Goal: Task Accomplishment & Management: Complete application form

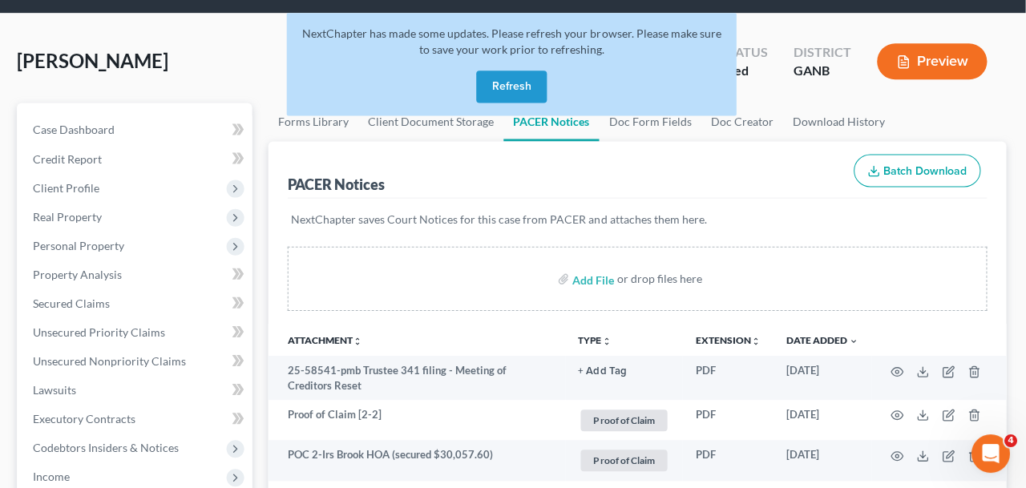
click at [504, 84] on button "Refresh" at bounding box center [513, 87] width 71 height 32
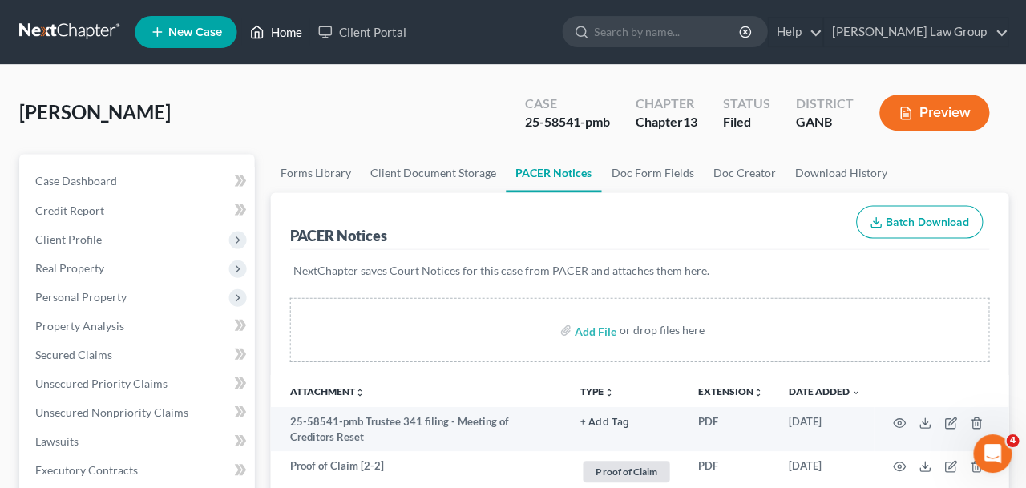
click at [272, 36] on link "Home" at bounding box center [275, 32] width 68 height 29
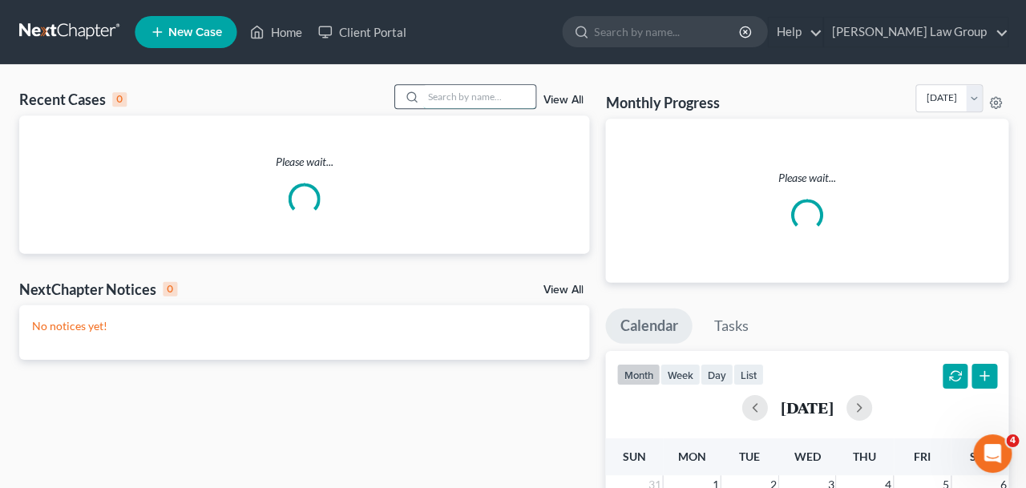
click at [485, 95] on input "search" at bounding box center [478, 96] width 112 height 23
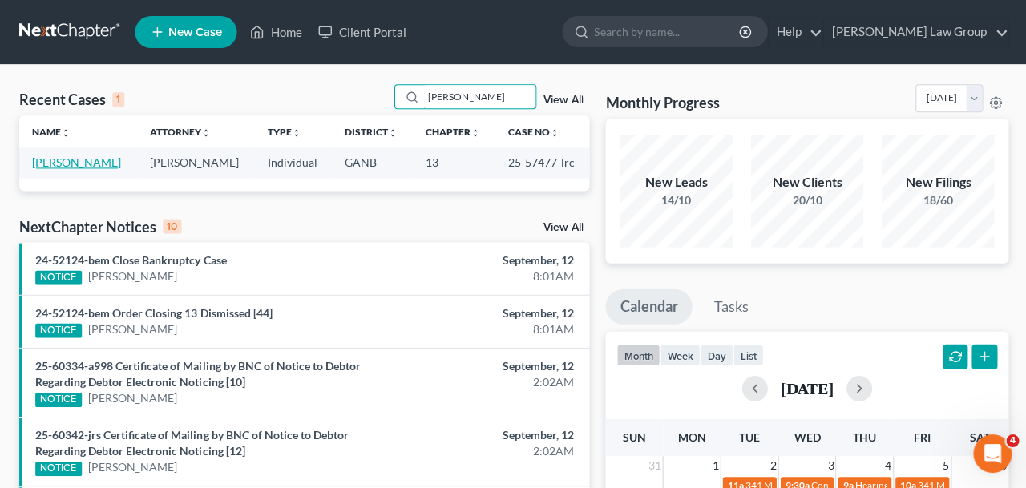
type input "[PERSON_NAME]"
click at [100, 167] on link "[PERSON_NAME]" at bounding box center [76, 162] width 89 height 14
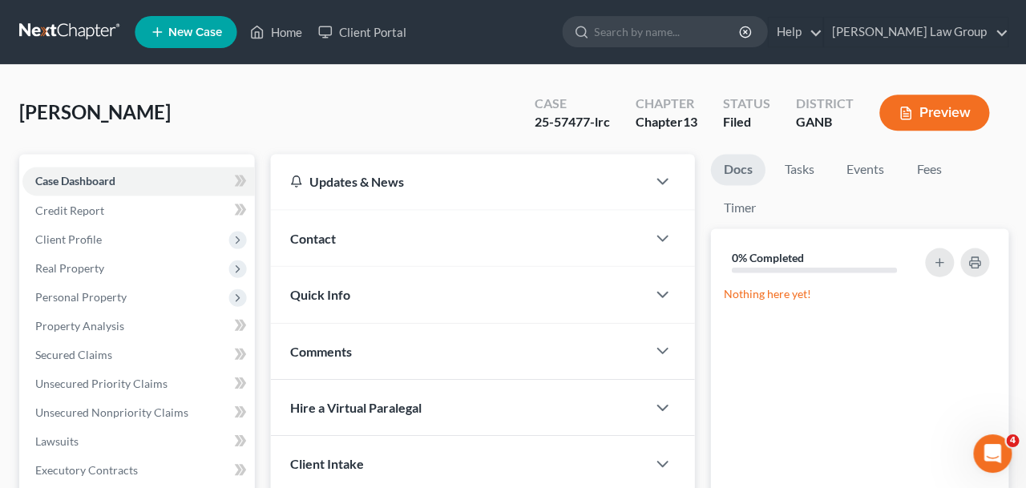
scroll to position [190, 0]
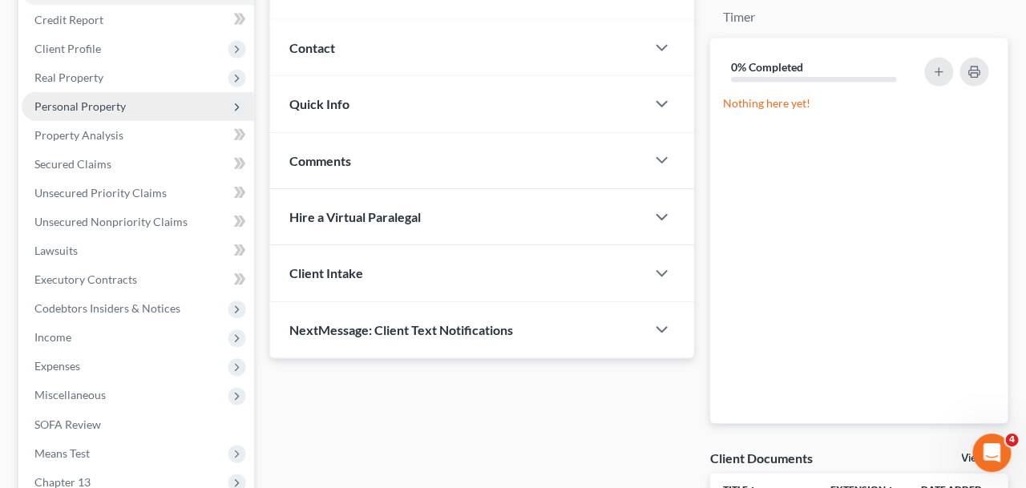
click at [166, 113] on span "Personal Property" at bounding box center [138, 106] width 232 height 29
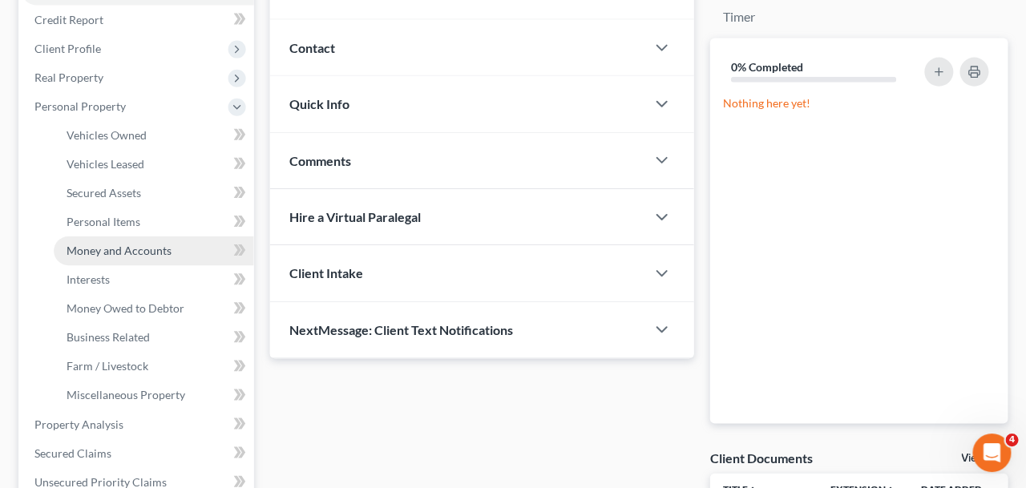
click at [164, 251] on span "Money and Accounts" at bounding box center [119, 251] width 105 height 14
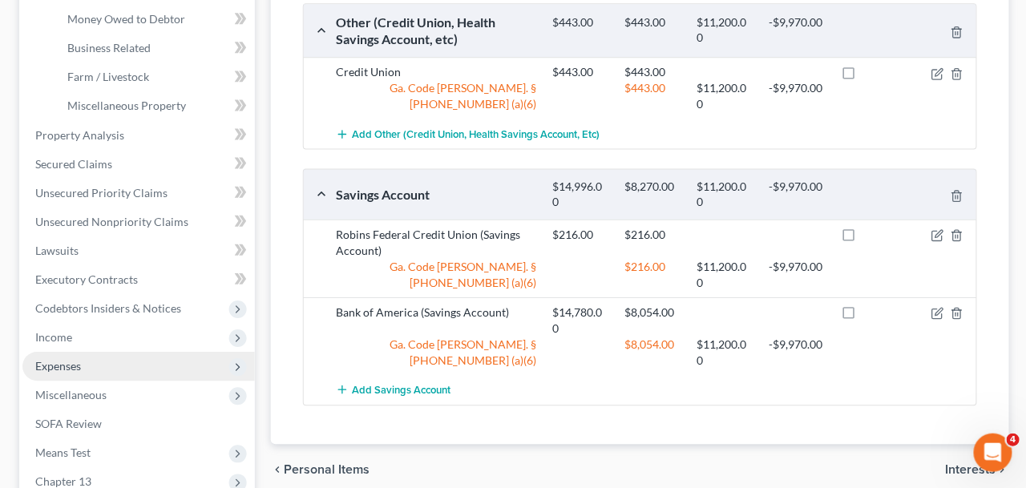
scroll to position [423, 0]
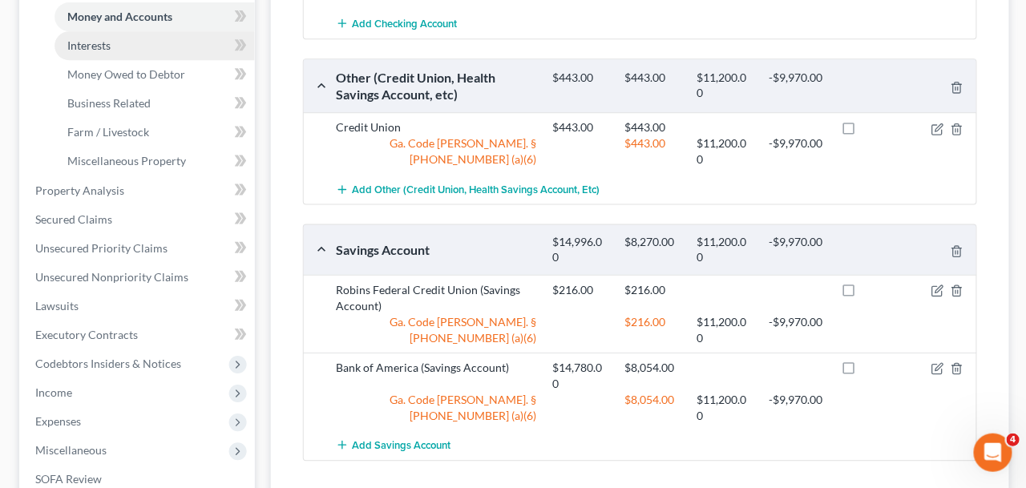
click at [116, 54] on link "Interests" at bounding box center [154, 46] width 200 height 29
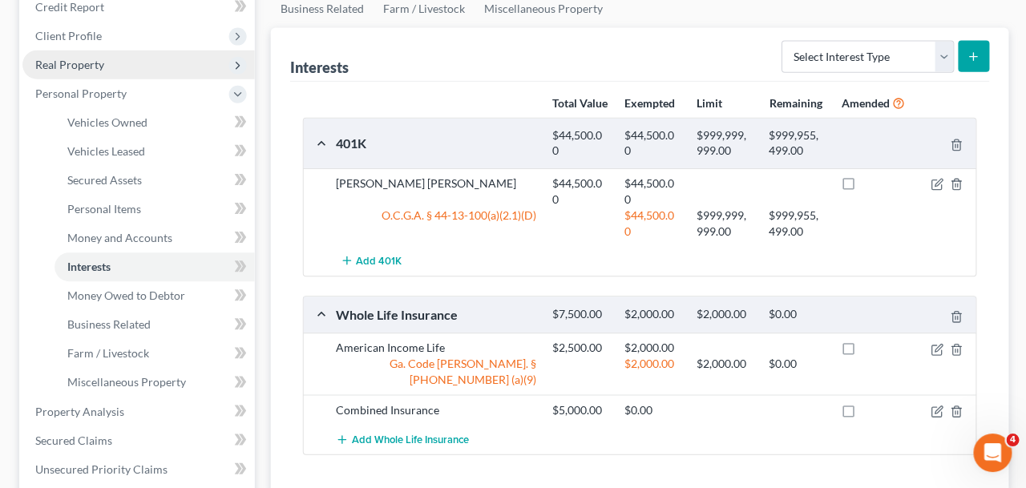
scroll to position [283, 0]
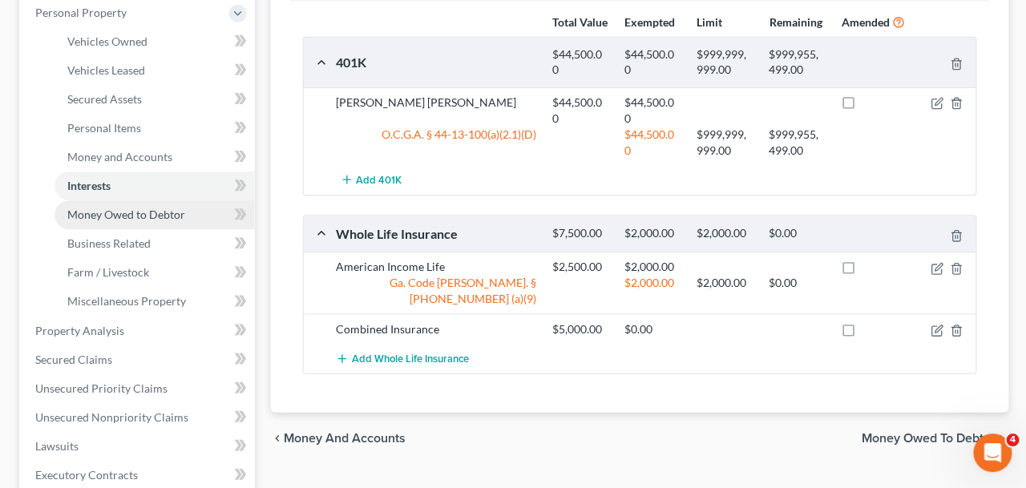
click at [91, 216] on span "Money Owed to Debtor" at bounding box center [126, 215] width 118 height 14
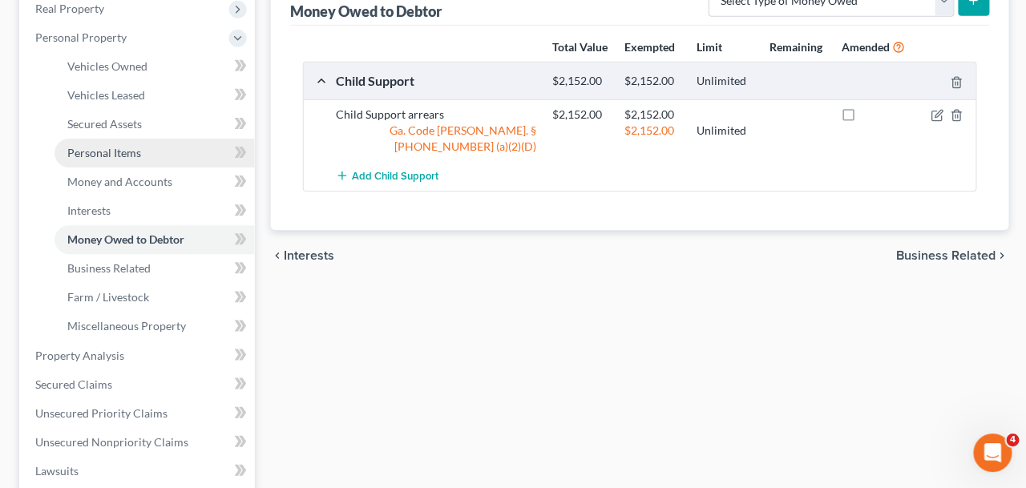
scroll to position [217, 0]
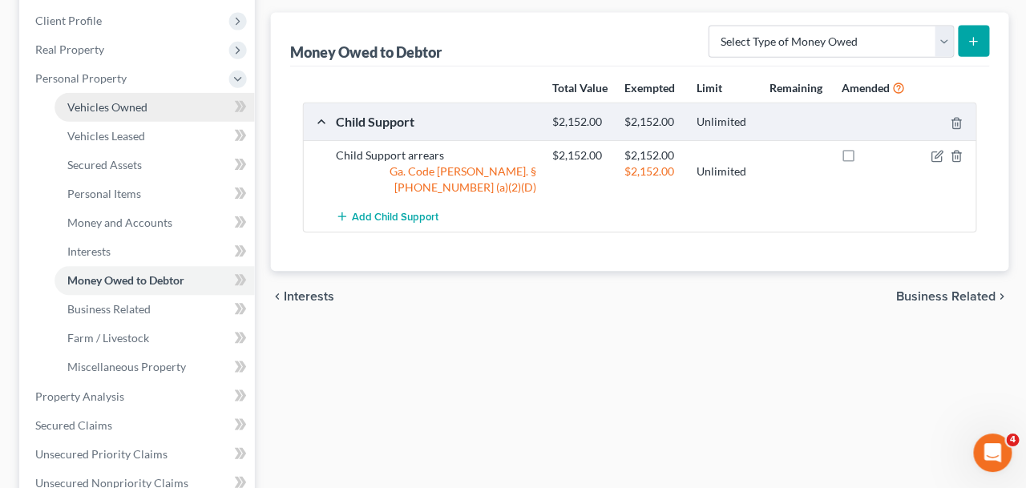
click at [127, 106] on span "Vehicles Owned" at bounding box center [107, 108] width 80 height 14
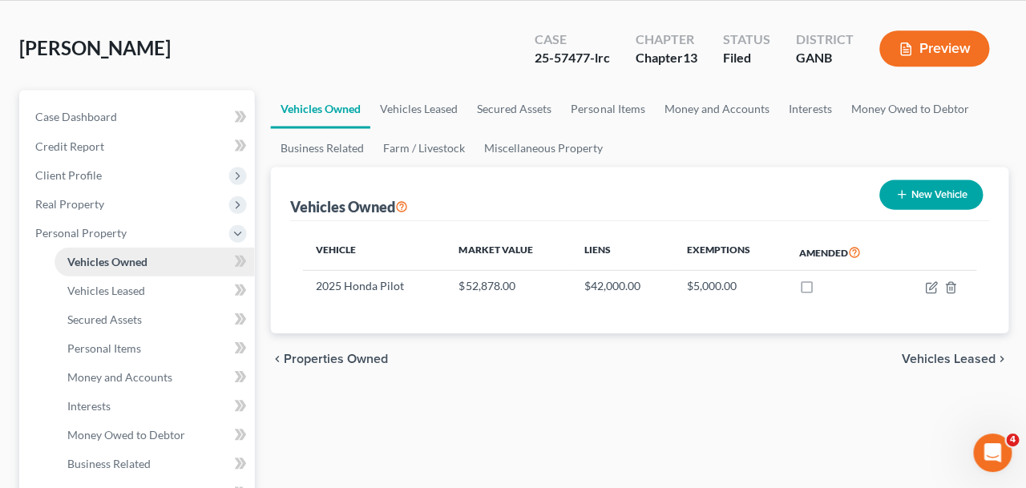
scroll to position [91, 0]
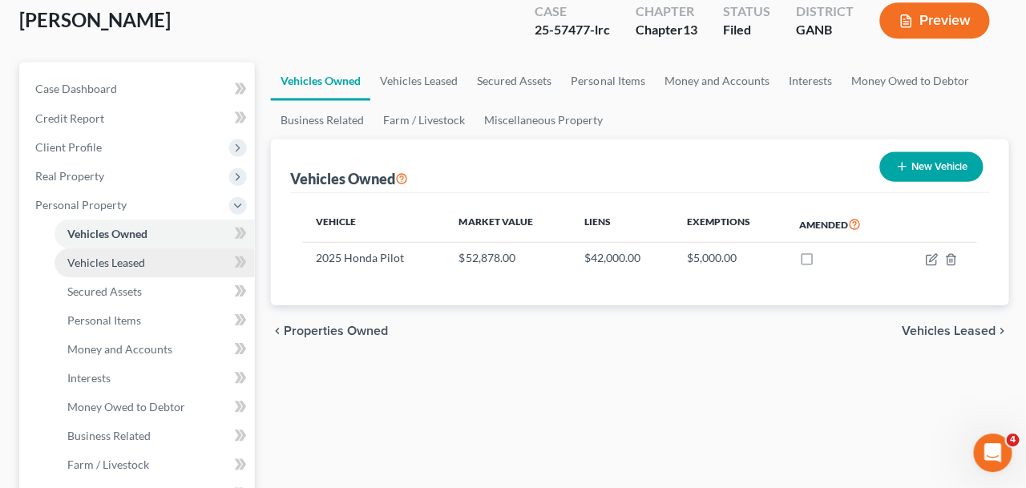
click at [139, 260] on span "Vehicles Leased" at bounding box center [106, 263] width 78 height 14
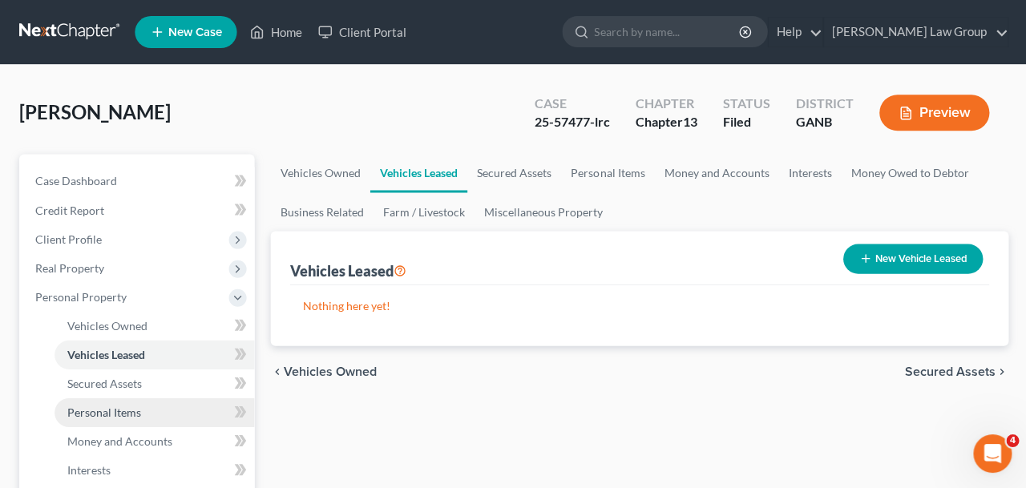
click at [160, 399] on link "Personal Items" at bounding box center [154, 411] width 200 height 29
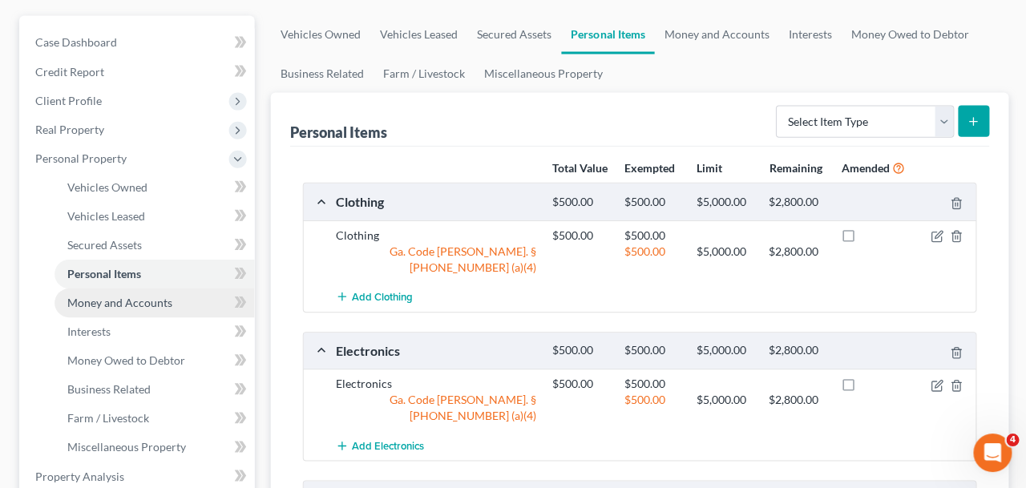
scroll to position [162, 0]
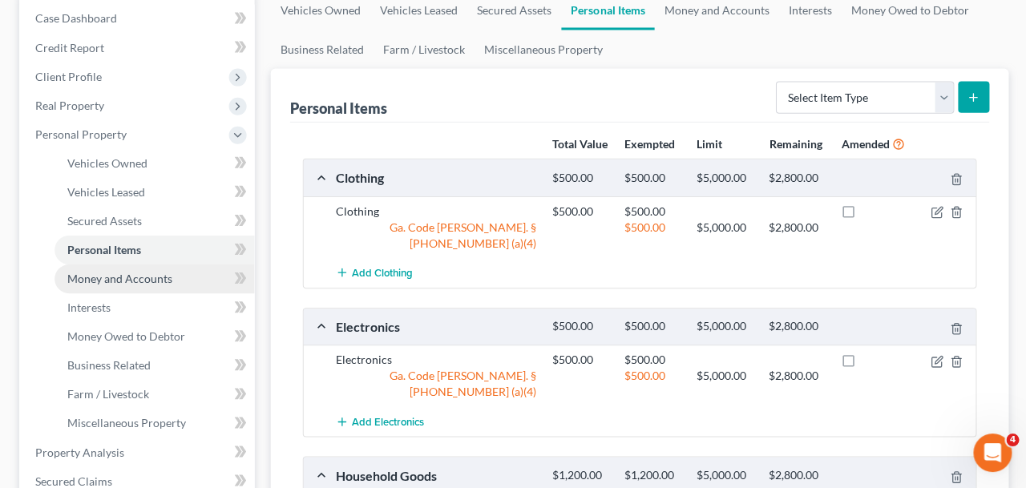
click at [139, 282] on span "Money and Accounts" at bounding box center [119, 279] width 105 height 14
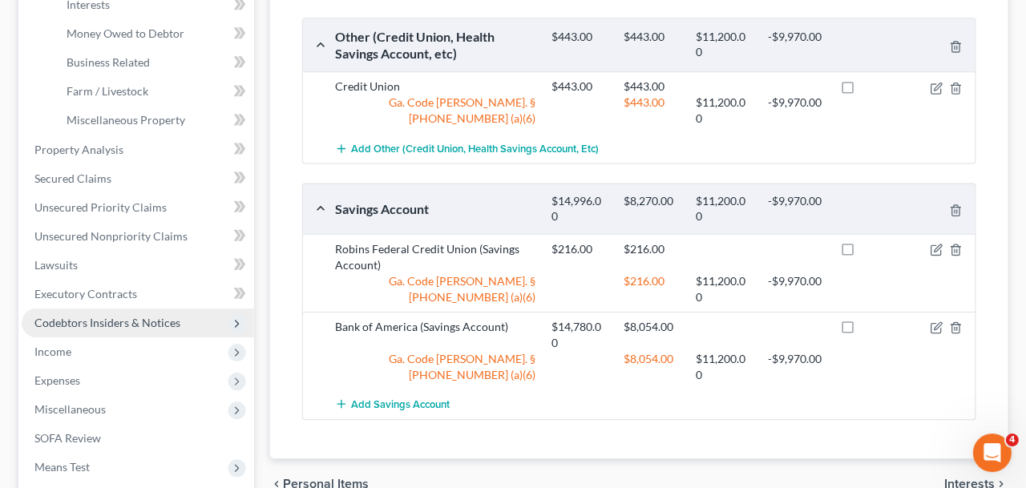
scroll to position [577, 0]
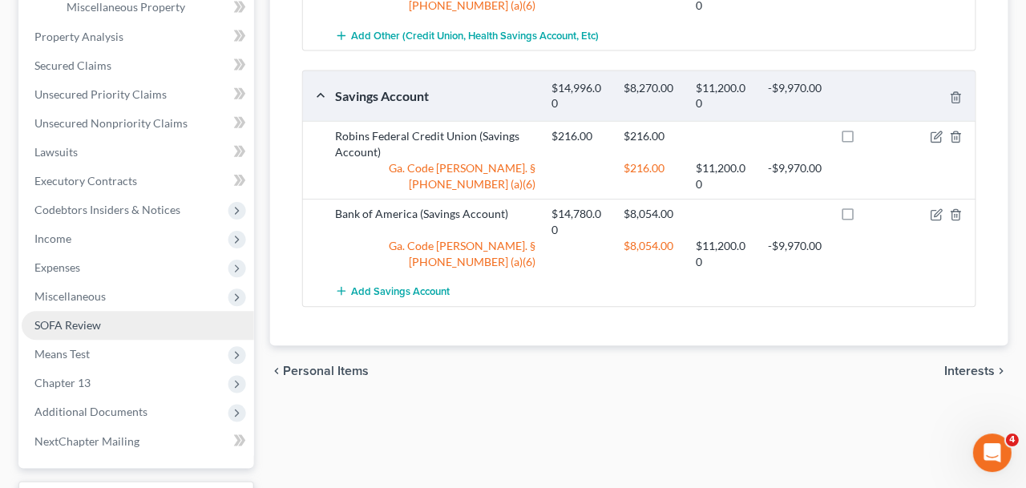
click at [140, 321] on link "SOFA Review" at bounding box center [138, 325] width 232 height 29
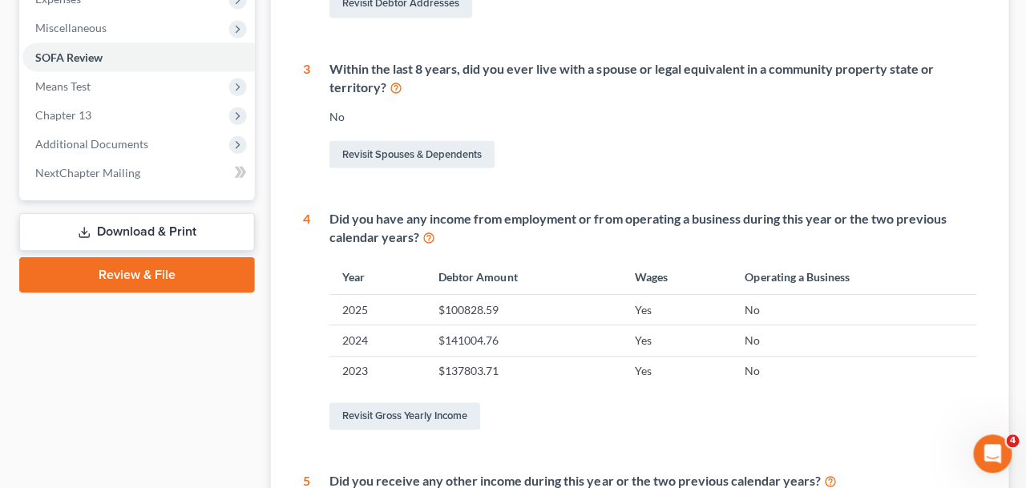
scroll to position [556, 0]
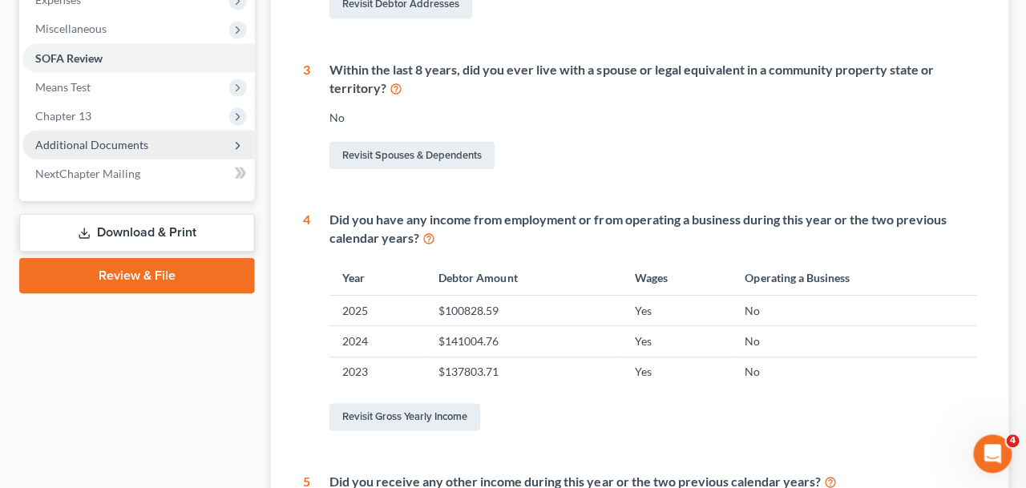
click at [149, 146] on span "Additional Documents" at bounding box center [138, 144] width 232 height 29
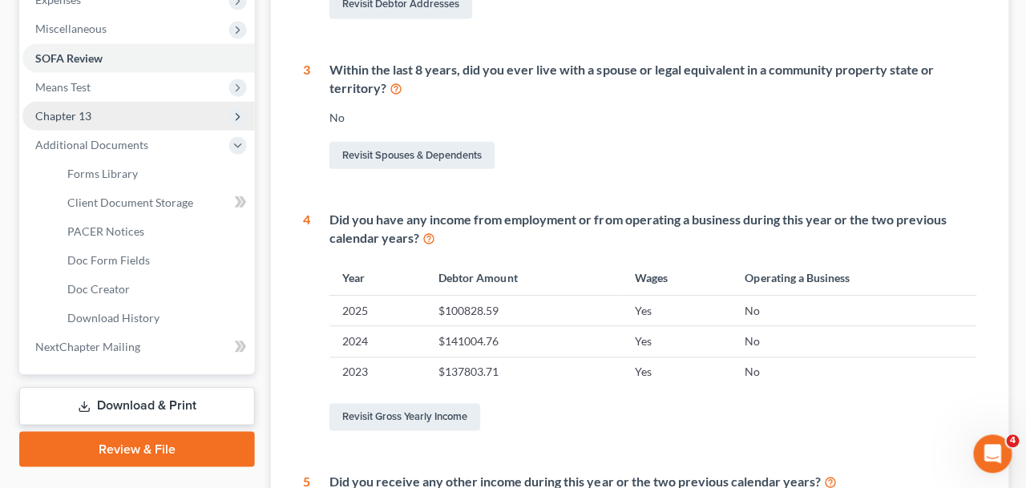
click at [140, 113] on span "Chapter 13" at bounding box center [138, 115] width 232 height 29
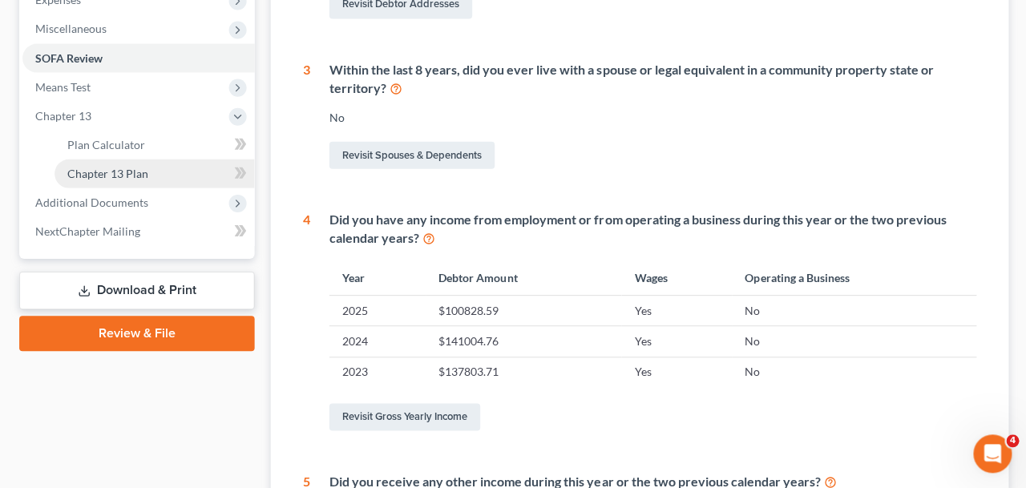
click at [144, 180] on link "Chapter 13 Plan" at bounding box center [154, 173] width 200 height 29
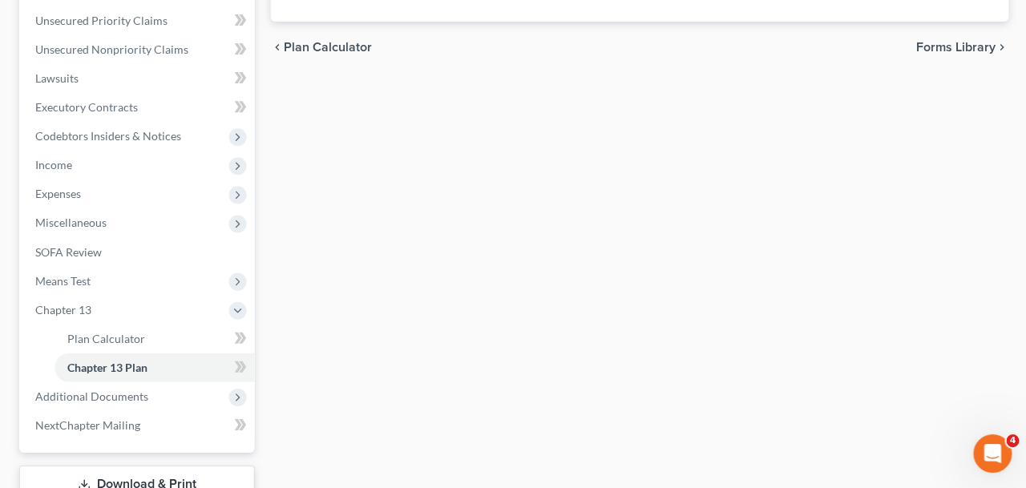
scroll to position [191, 0]
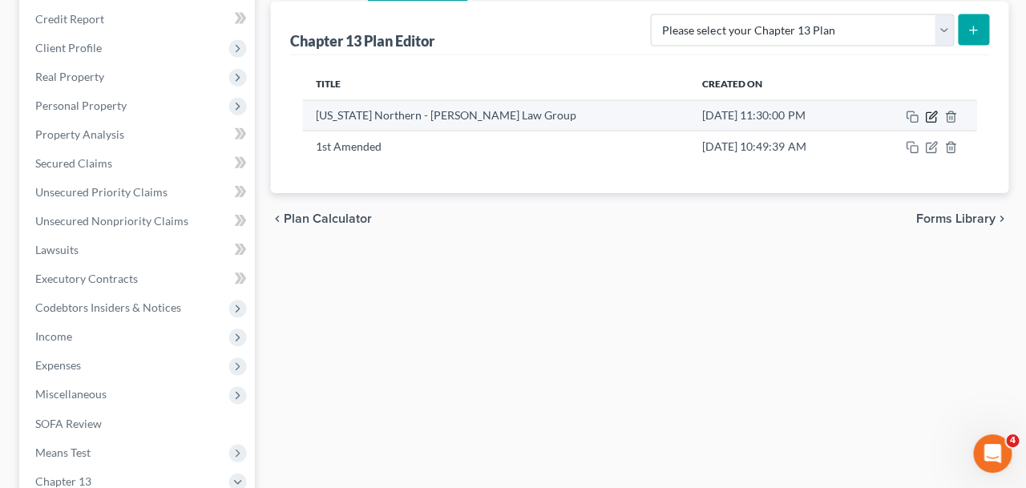
click at [928, 117] on icon "button" at bounding box center [930, 114] width 7 height 7
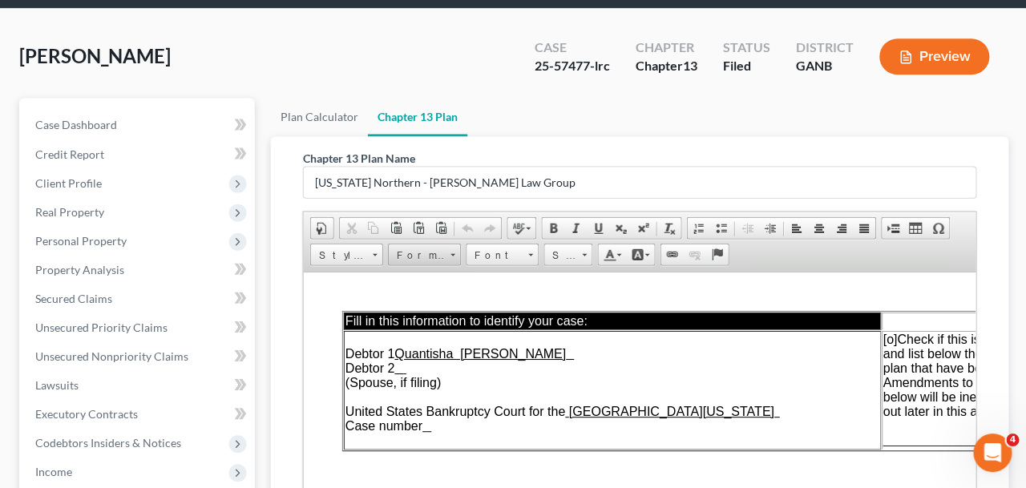
scroll to position [75, 0]
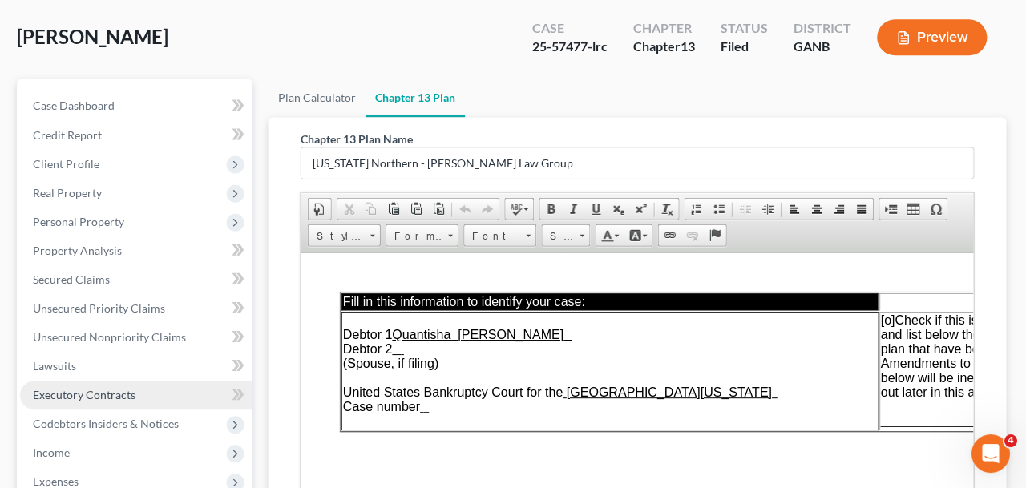
click at [164, 393] on link "Executory Contracts" at bounding box center [138, 394] width 232 height 29
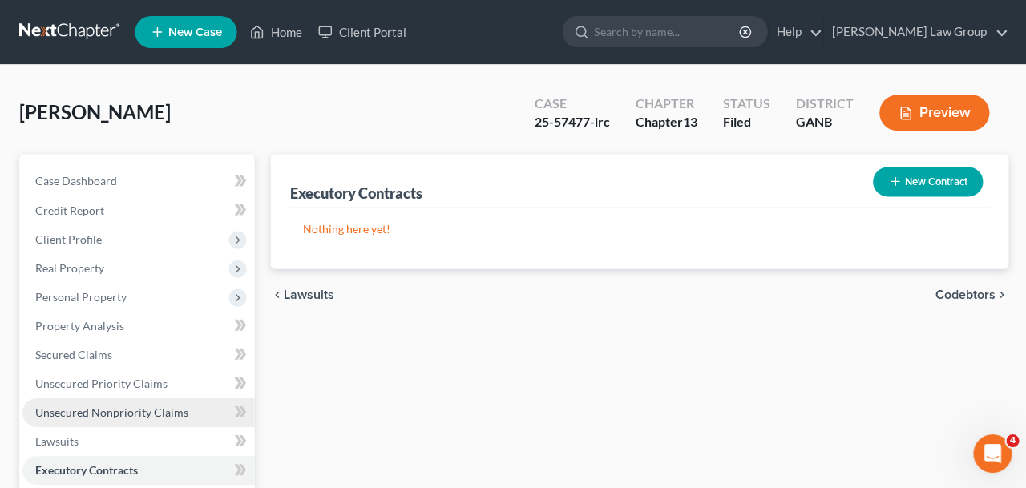
scroll to position [103, 0]
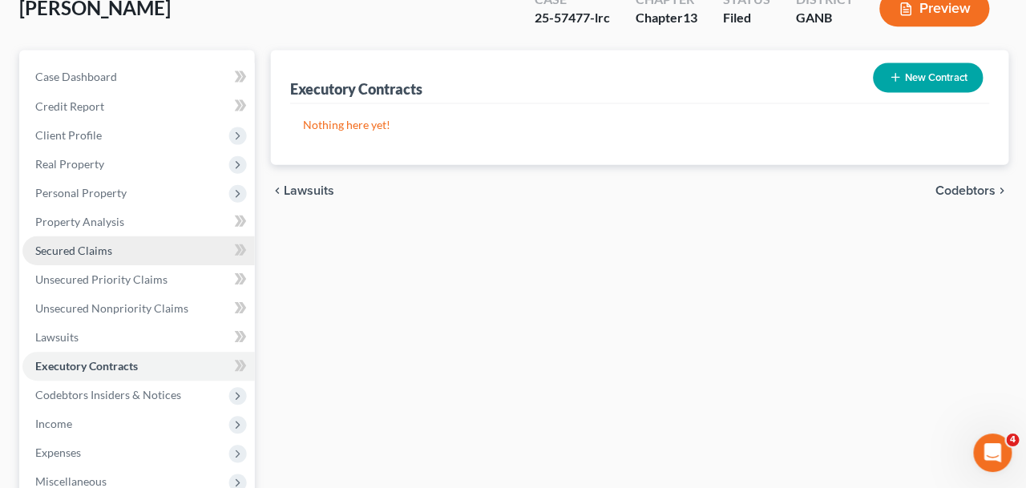
click at [121, 248] on link "Secured Claims" at bounding box center [138, 250] width 232 height 29
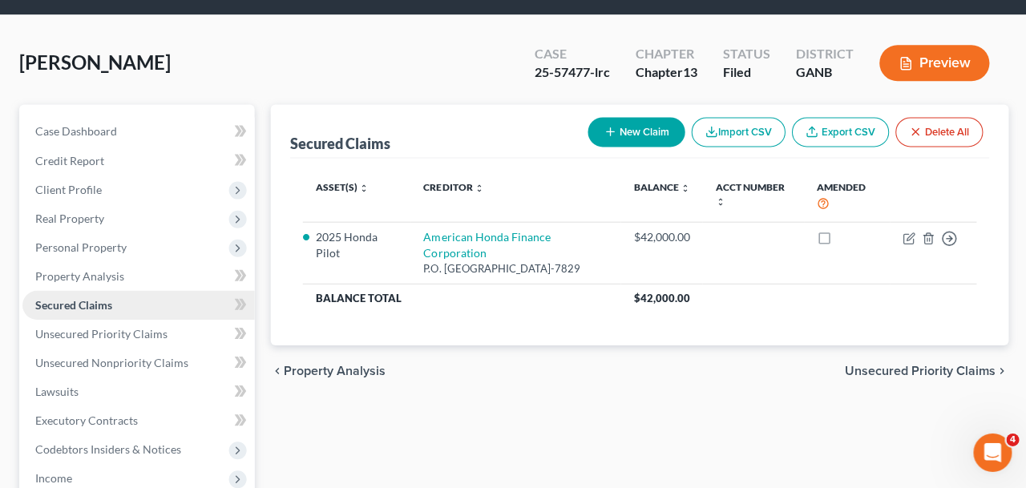
scroll to position [149, 0]
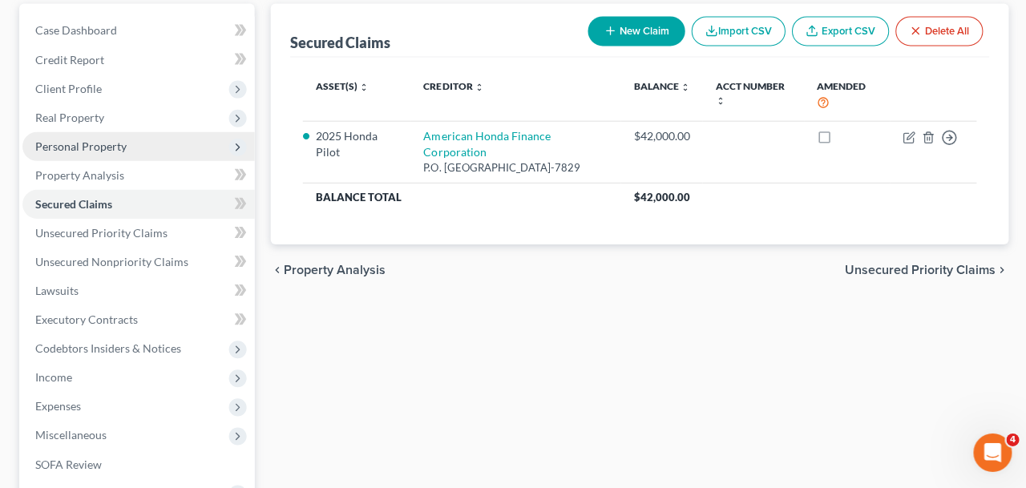
click at [126, 154] on span "Personal Property" at bounding box center [138, 147] width 232 height 29
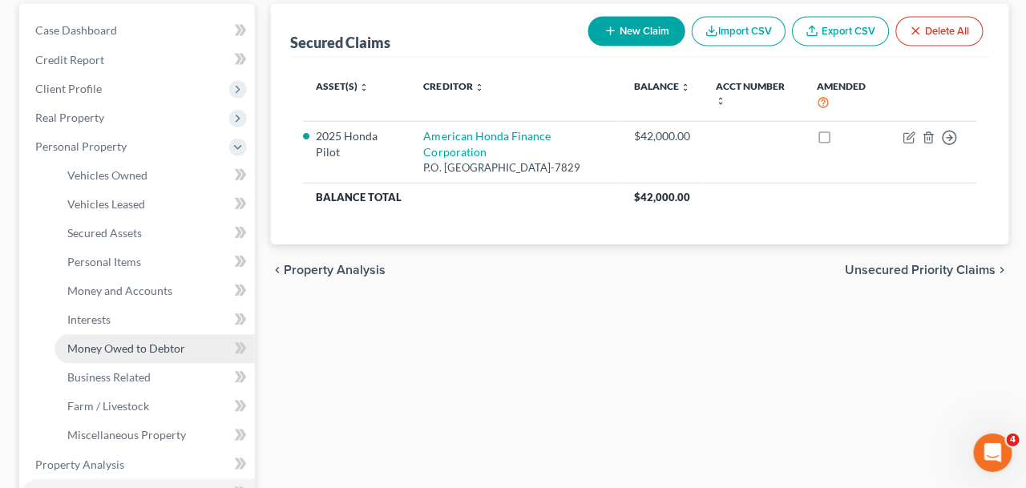
scroll to position [157, 0]
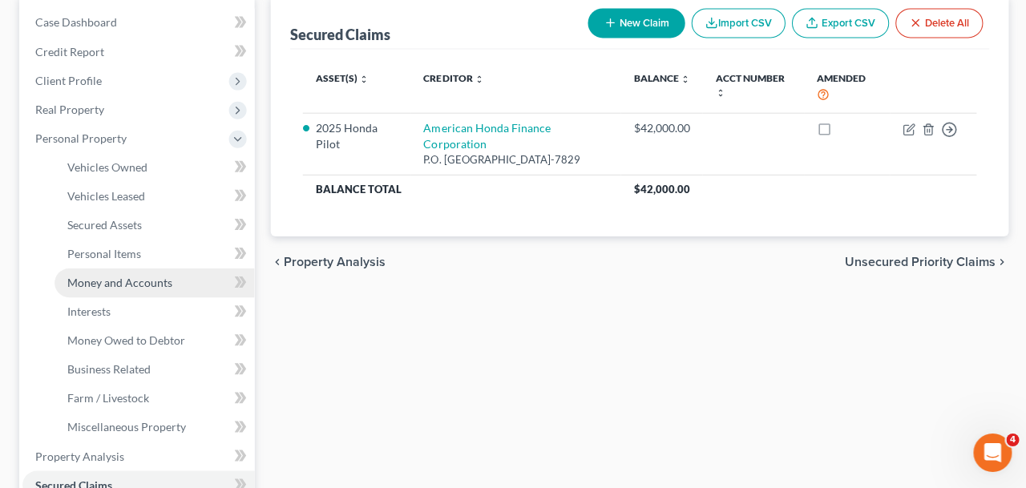
click at [157, 283] on span "Money and Accounts" at bounding box center [119, 283] width 105 height 14
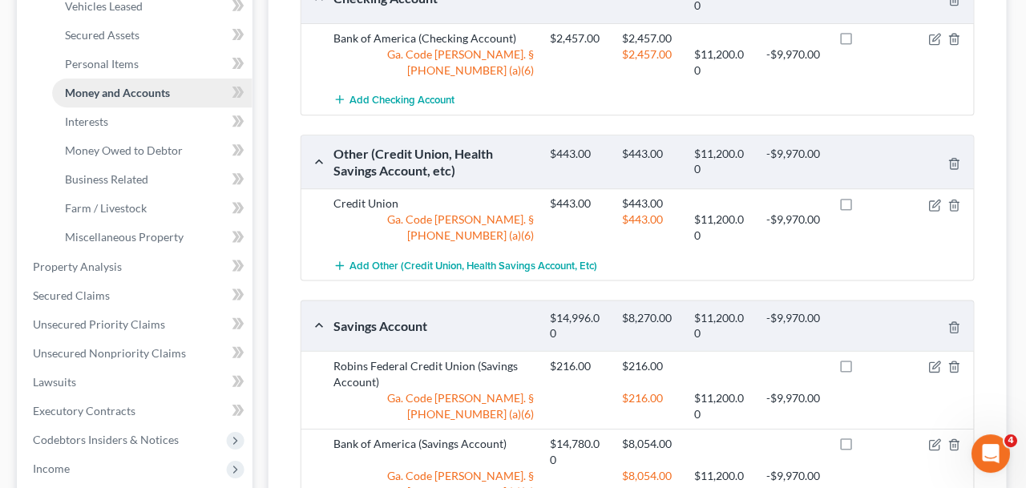
scroll to position [327, 0]
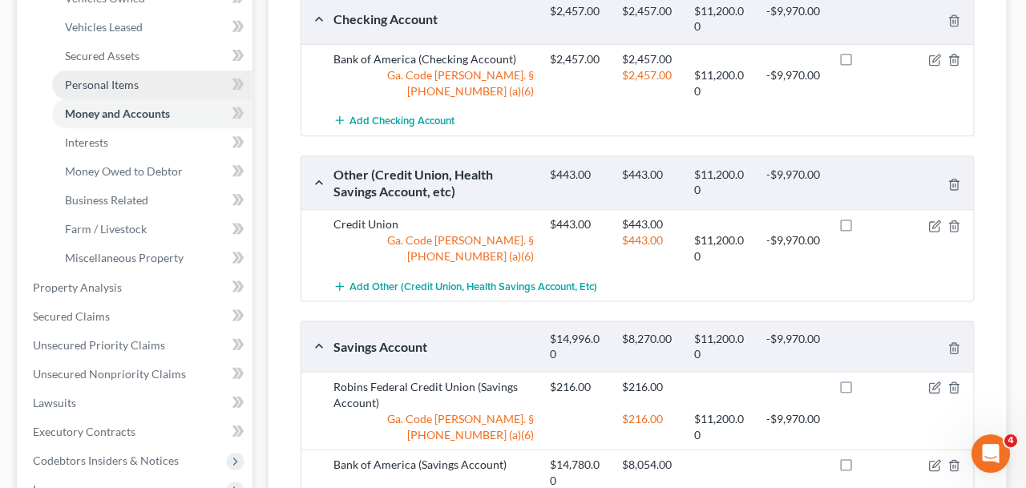
click at [154, 77] on link "Personal Items" at bounding box center [154, 85] width 200 height 29
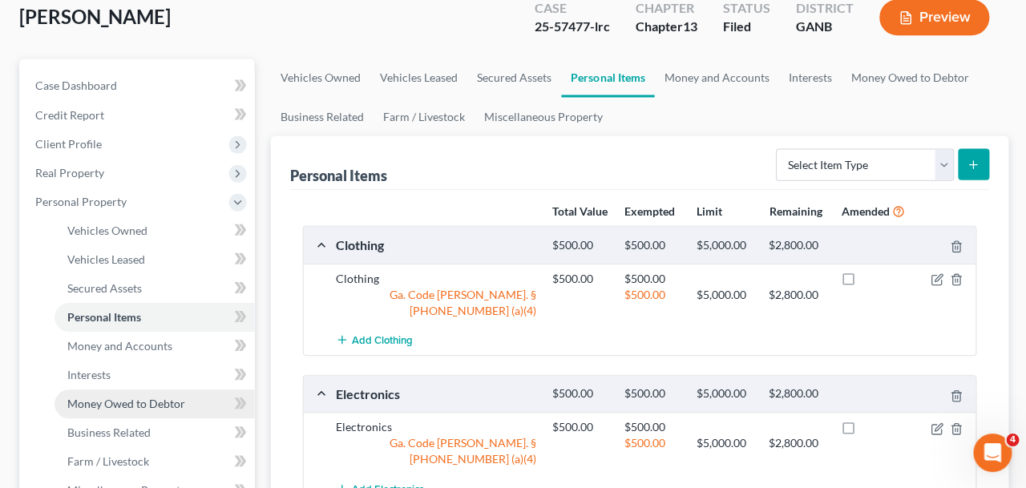
scroll to position [100, 0]
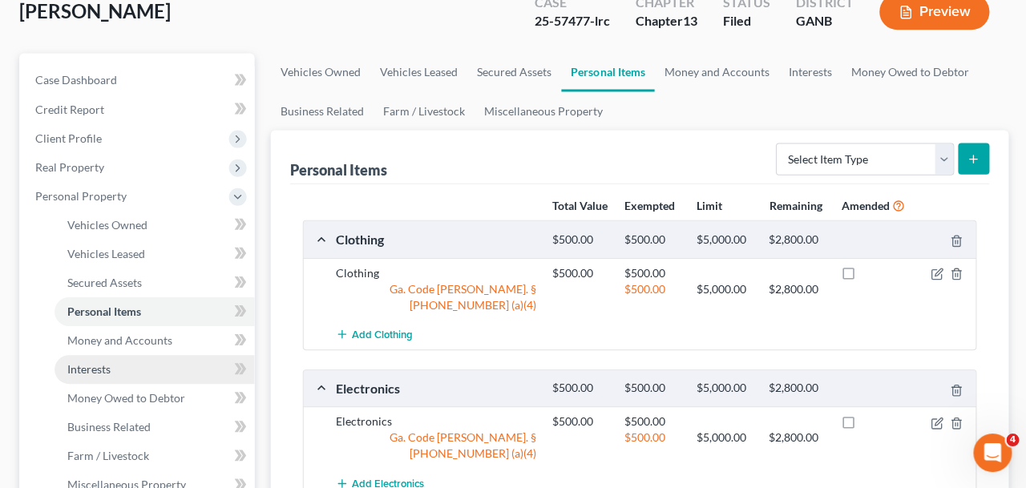
click at [179, 373] on link "Interests" at bounding box center [154, 369] width 200 height 29
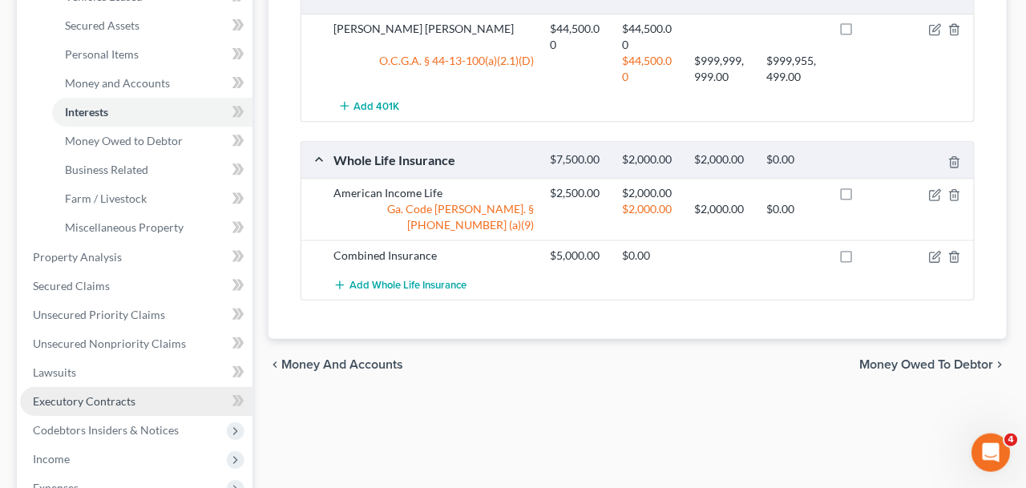
scroll to position [414, 0]
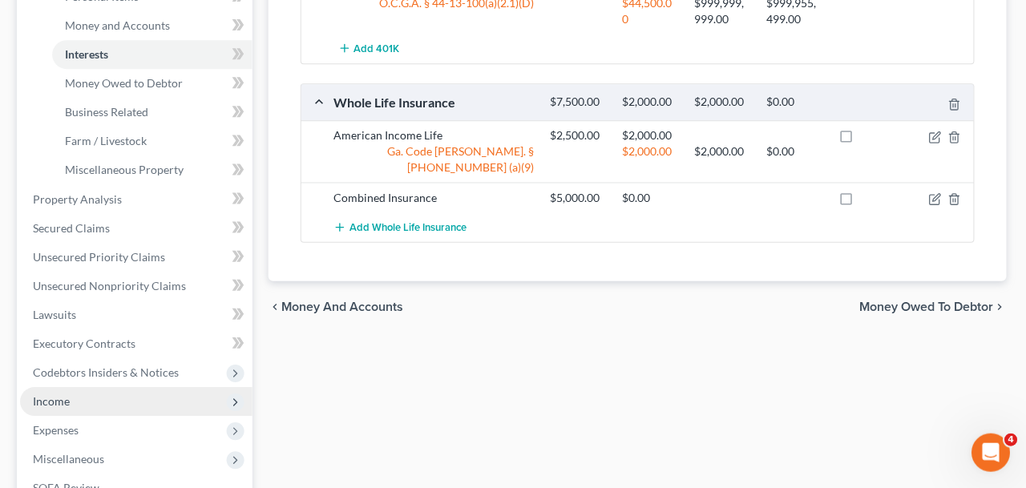
click at [117, 406] on span "Income" at bounding box center [138, 401] width 232 height 29
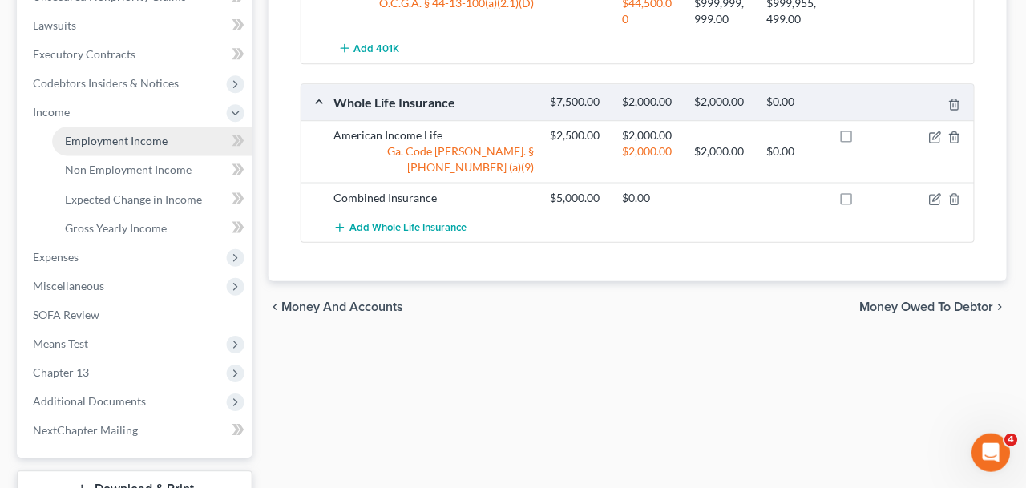
click at [139, 143] on span "Employment Income" at bounding box center [118, 142] width 103 height 14
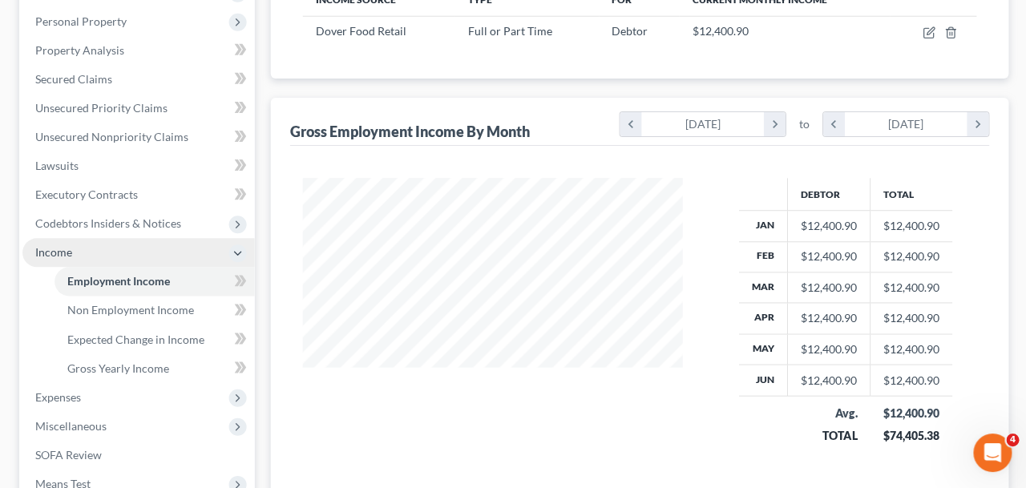
scroll to position [275, 0]
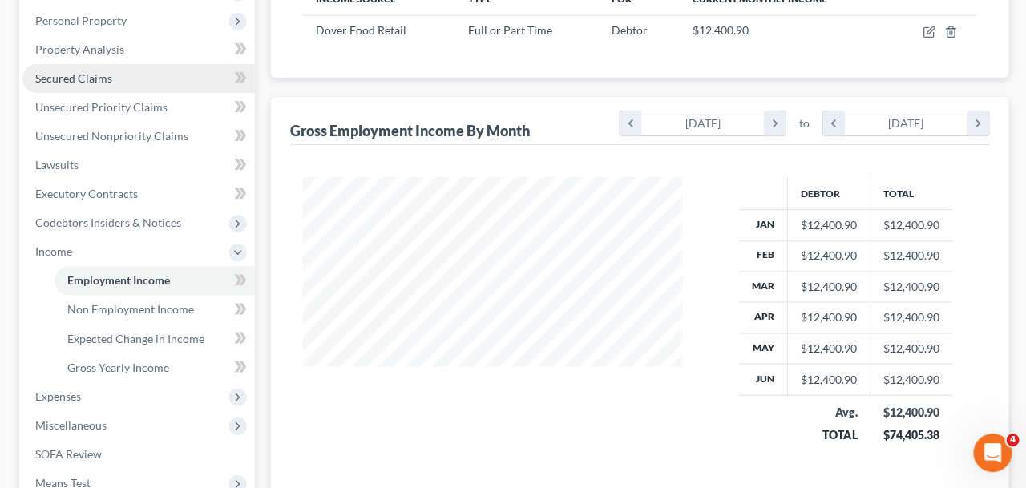
click at [107, 82] on span "Secured Claims" at bounding box center [73, 79] width 77 height 14
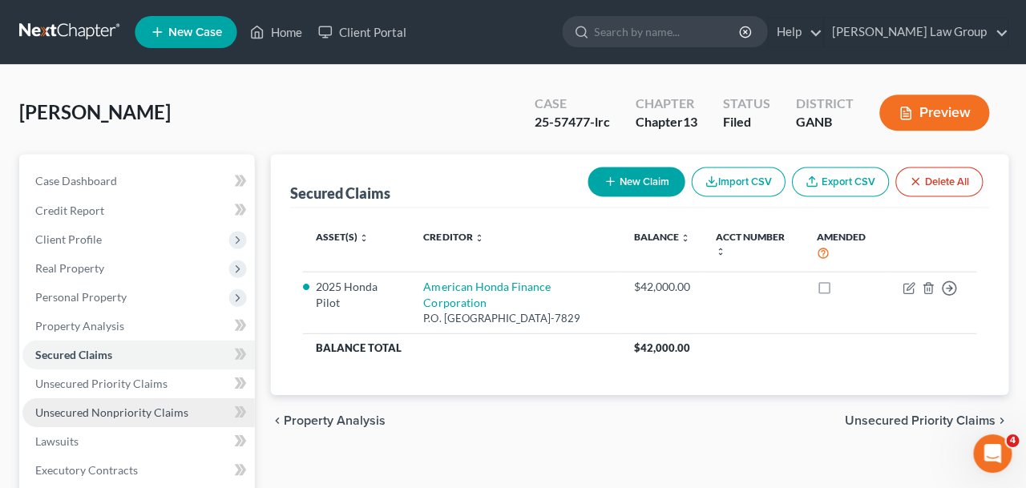
scroll to position [18, 0]
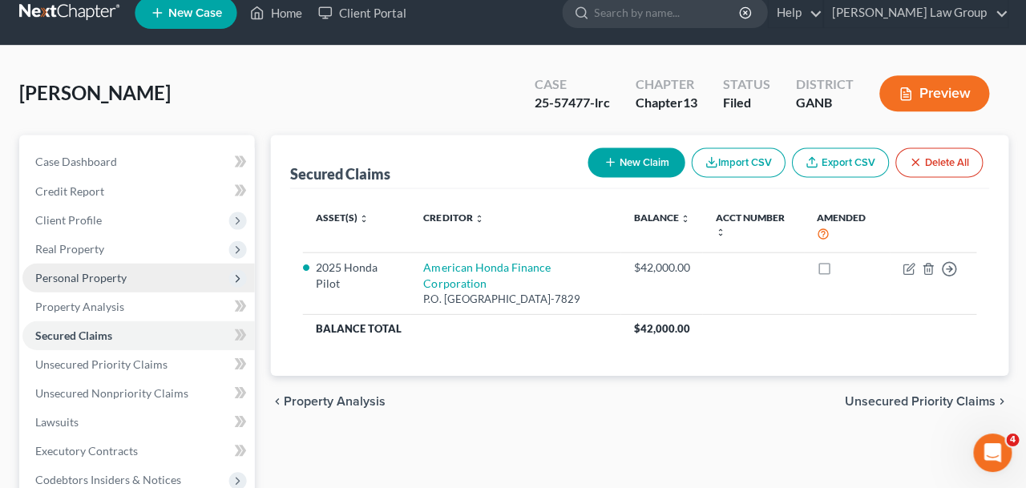
click at [125, 284] on span "Personal Property" at bounding box center [138, 278] width 232 height 29
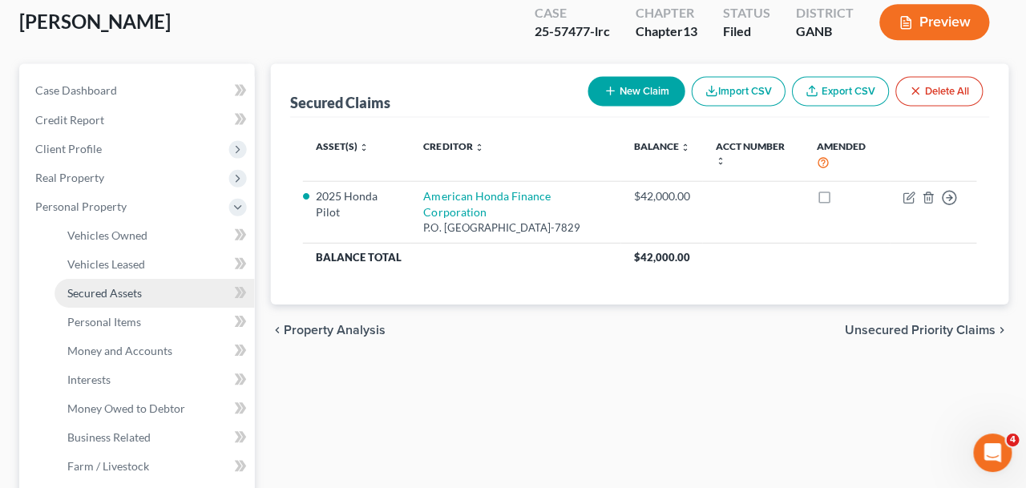
scroll to position [91, 0]
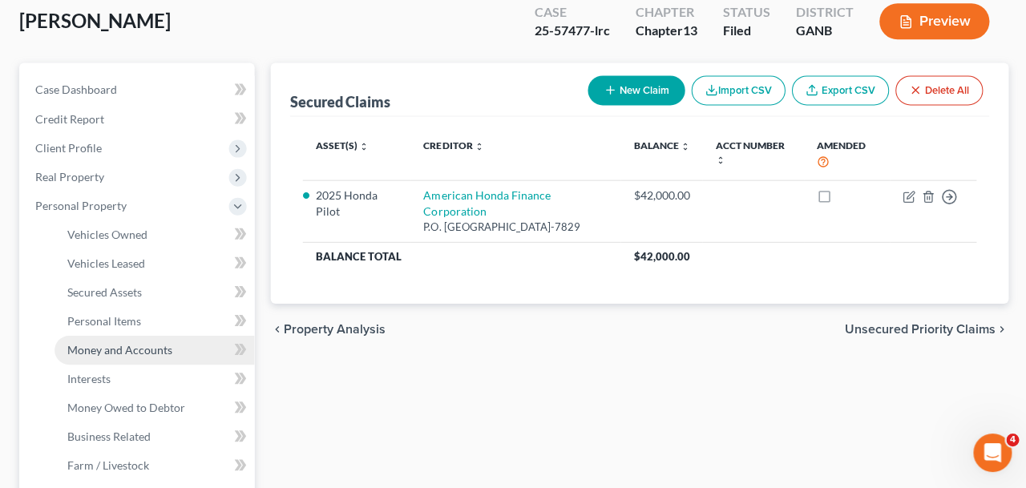
click at [167, 353] on span "Money and Accounts" at bounding box center [119, 350] width 105 height 14
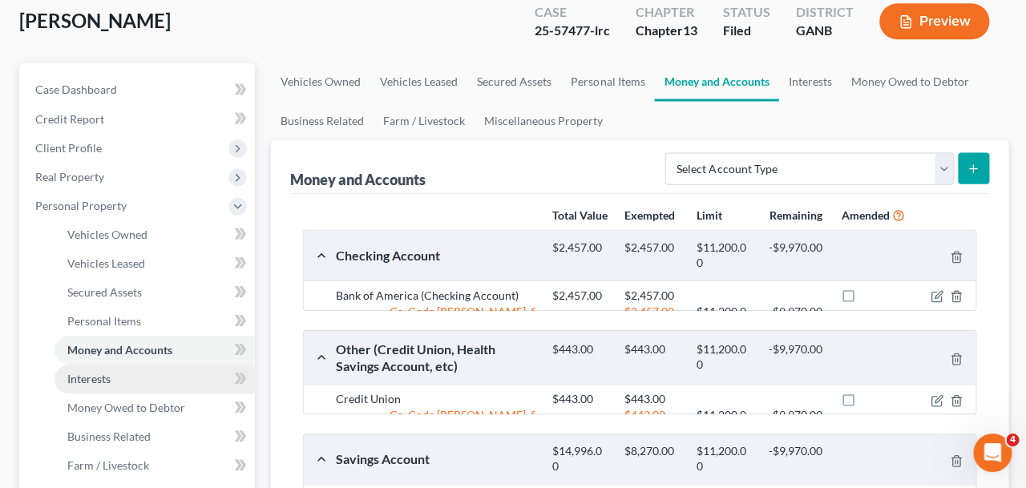
click at [147, 384] on link "Interests" at bounding box center [154, 379] width 200 height 29
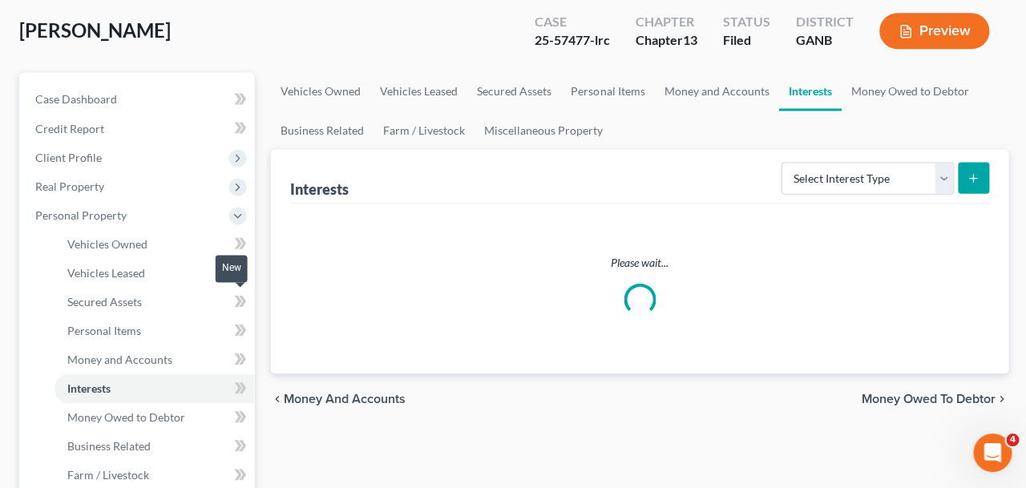
scroll to position [95, 0]
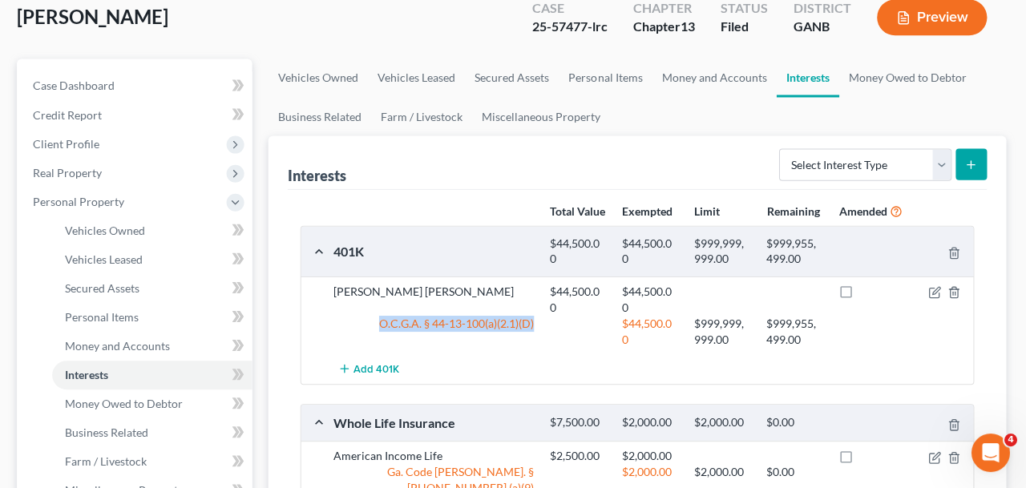
drag, startPoint x: 538, startPoint y: 326, endPoint x: 377, endPoint y: 328, distance: 161.1
click at [377, 328] on div "O.C.G.A. § 44-13-100(a)(2.1)(D)" at bounding box center [435, 332] width 216 height 32
copy div "O.C.G.A. § 44-13-100(a)(2.1)(D)"
